Goal: Information Seeking & Learning: Learn about a topic

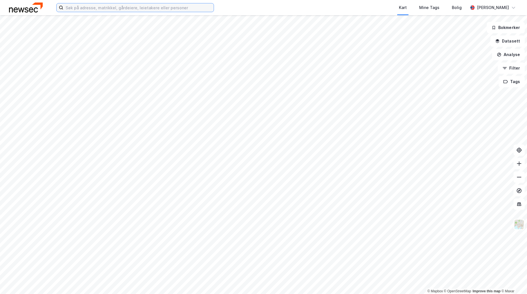
click at [161, 10] on input at bounding box center [138, 7] width 150 height 8
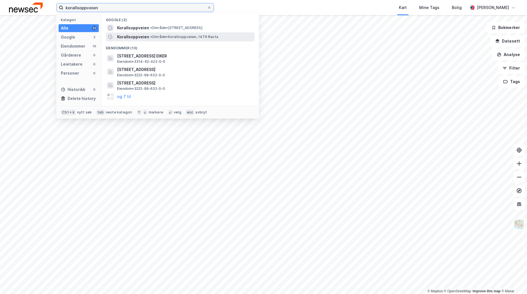
type input "korallsoppveien"
click at [163, 35] on span "• Område • Korallsoppveien, 1476 Rasta" at bounding box center [184, 37] width 68 height 5
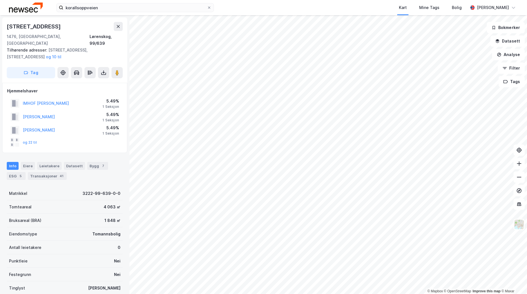
click at [48, 163] on div "Info [PERSON_NAME] Datasett Bygg 7 ESG 5 Transaksjoner 41" at bounding box center [65, 171] width 116 height 18
click at [48, 172] on div "Transaksjoner 41" at bounding box center [47, 176] width 39 height 8
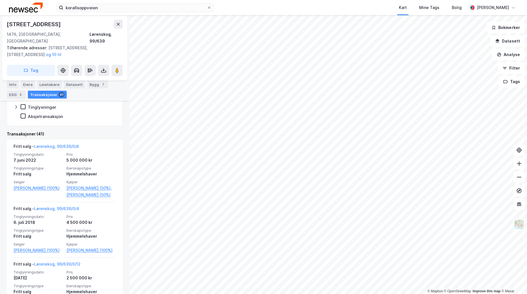
scroll to position [56, 0]
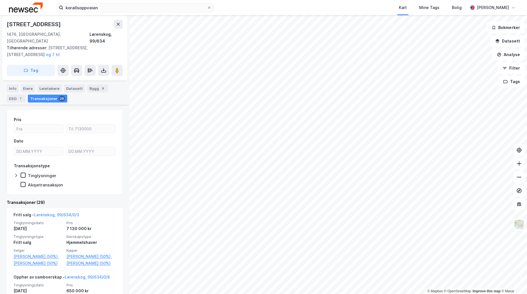
scroll to position [84, 0]
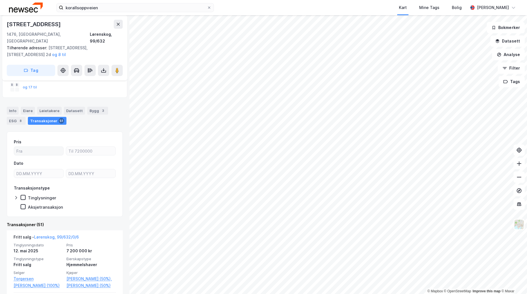
scroll to position [56, 0]
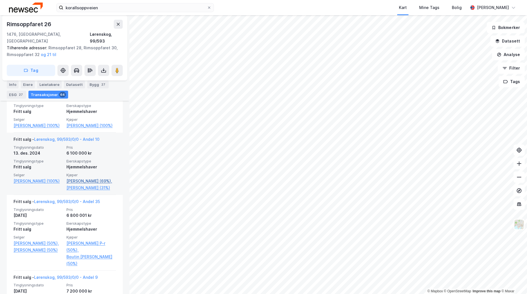
scroll to position [169, 0]
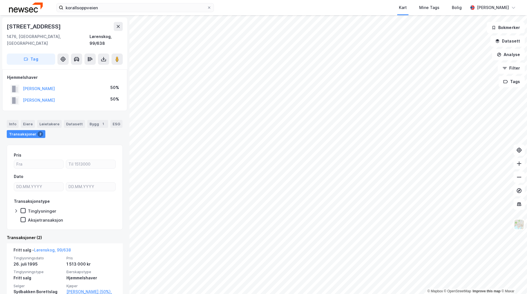
click at [19, 6] on img at bounding box center [26, 8] width 34 height 10
